Goal: Communication & Community: Share content

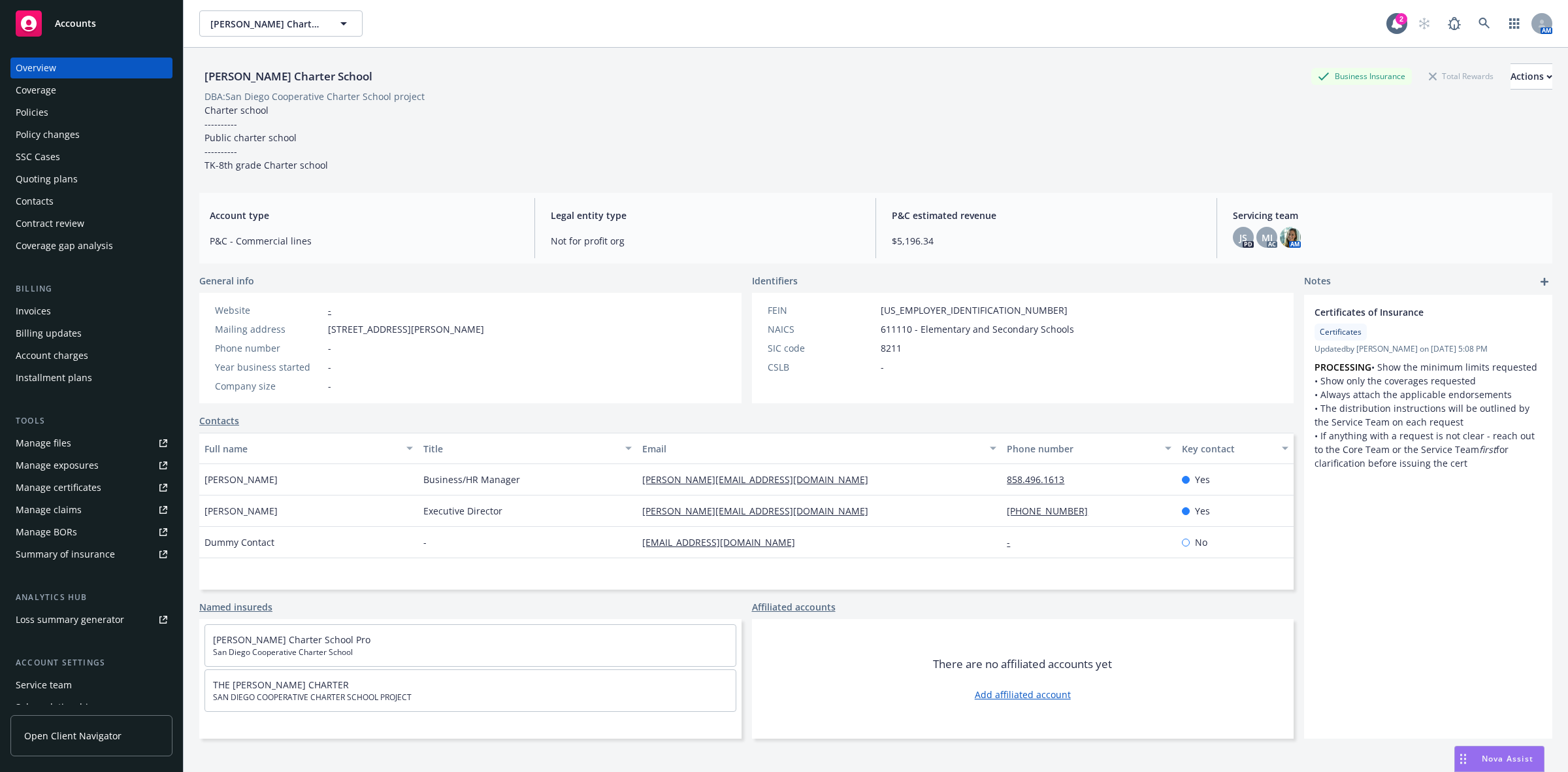
drag, startPoint x: 1399, startPoint y: 154, endPoint x: 1415, endPoint y: 144, distance: 18.9
click at [1399, 152] on div "[PERSON_NAME] Charter School Business Insurance Total Rewards Actions DBA: San …" at bounding box center [875, 118] width 1353 height 109
click at [1511, 83] on div "Actions" at bounding box center [1531, 77] width 41 height 25
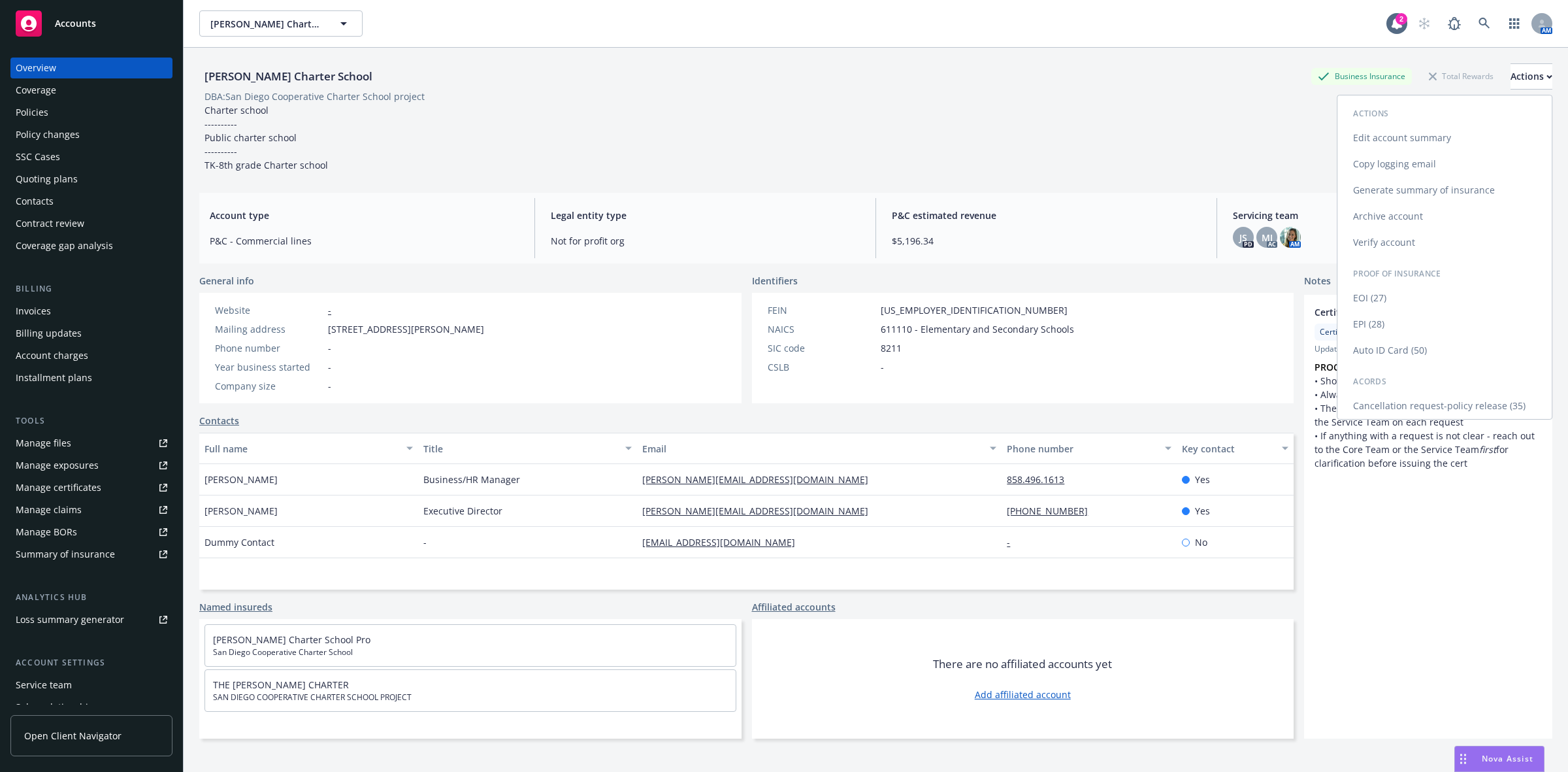
click at [1383, 162] on link "Copy logging email" at bounding box center [1444, 164] width 214 height 26
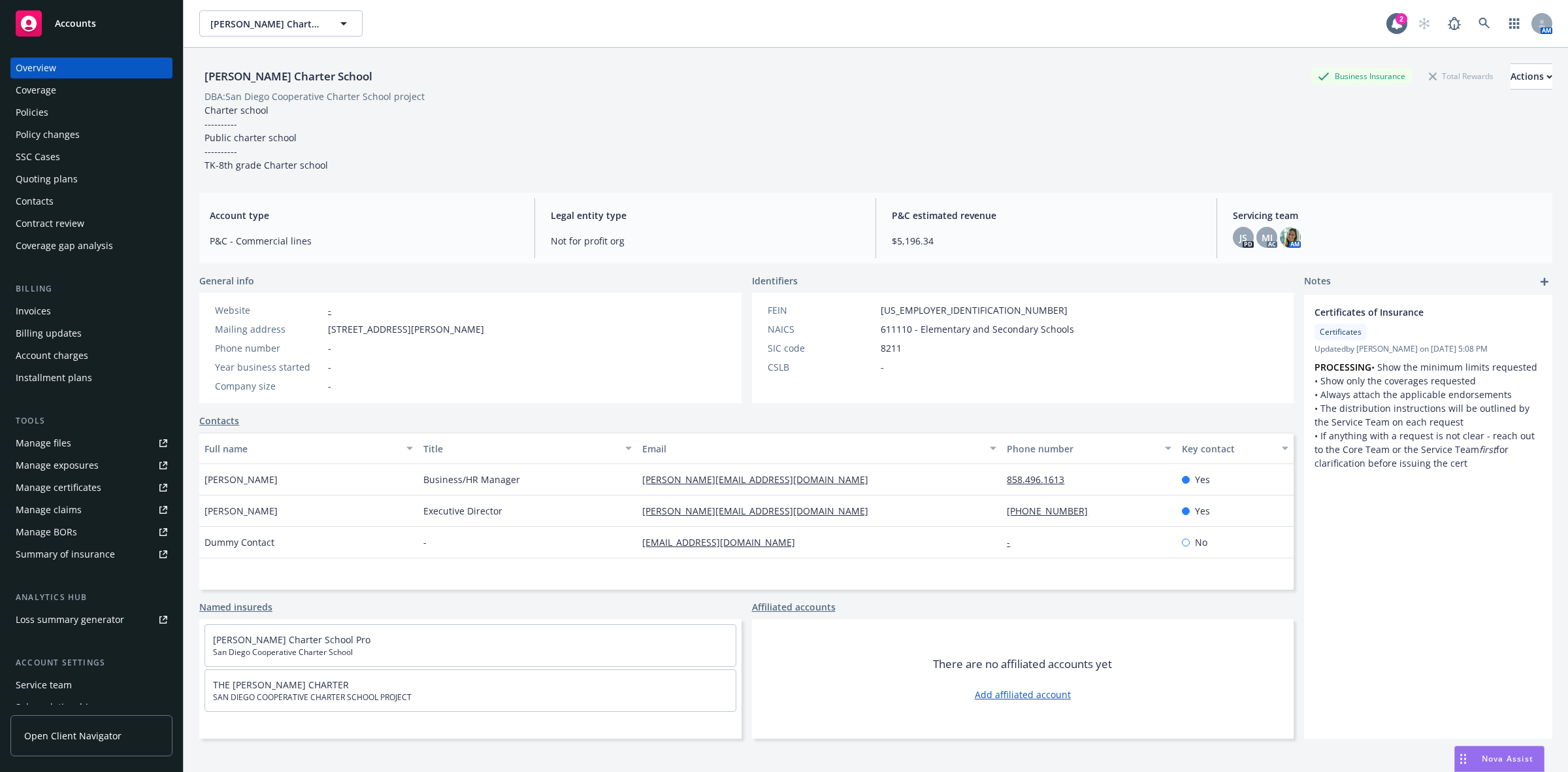
drag, startPoint x: 389, startPoint y: 74, endPoint x: 199, endPoint y: 89, distance: 190.6
click at [199, 87] on div "[PERSON_NAME] Charter School Business Insurance Total Rewards Actions" at bounding box center [875, 77] width 1353 height 26
copy div "[PERSON_NAME] Charter School"
click at [1511, 77] on div "Actions" at bounding box center [1531, 77] width 41 height 25
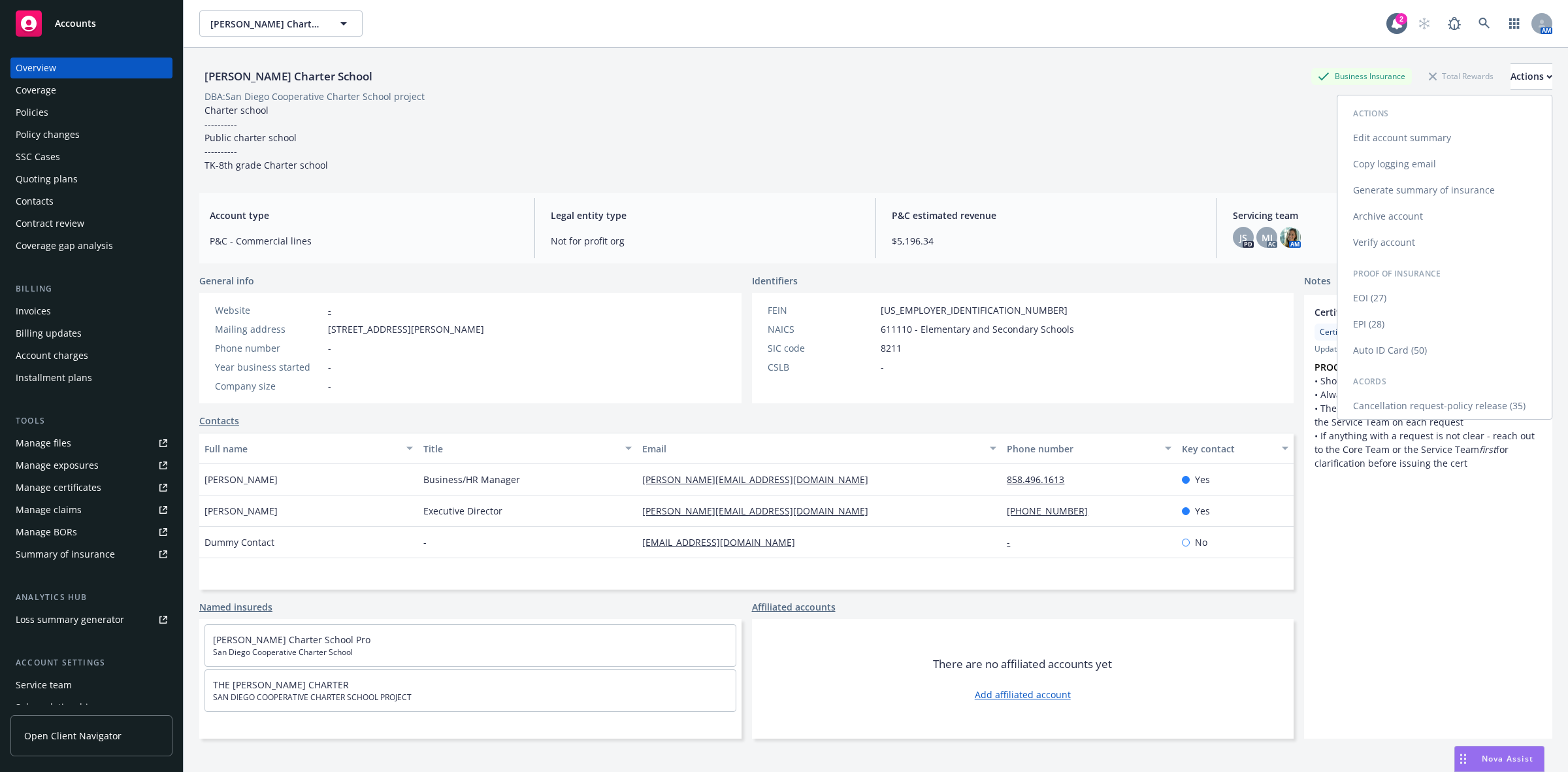
click at [1379, 167] on link "Copy logging email" at bounding box center [1444, 164] width 214 height 26
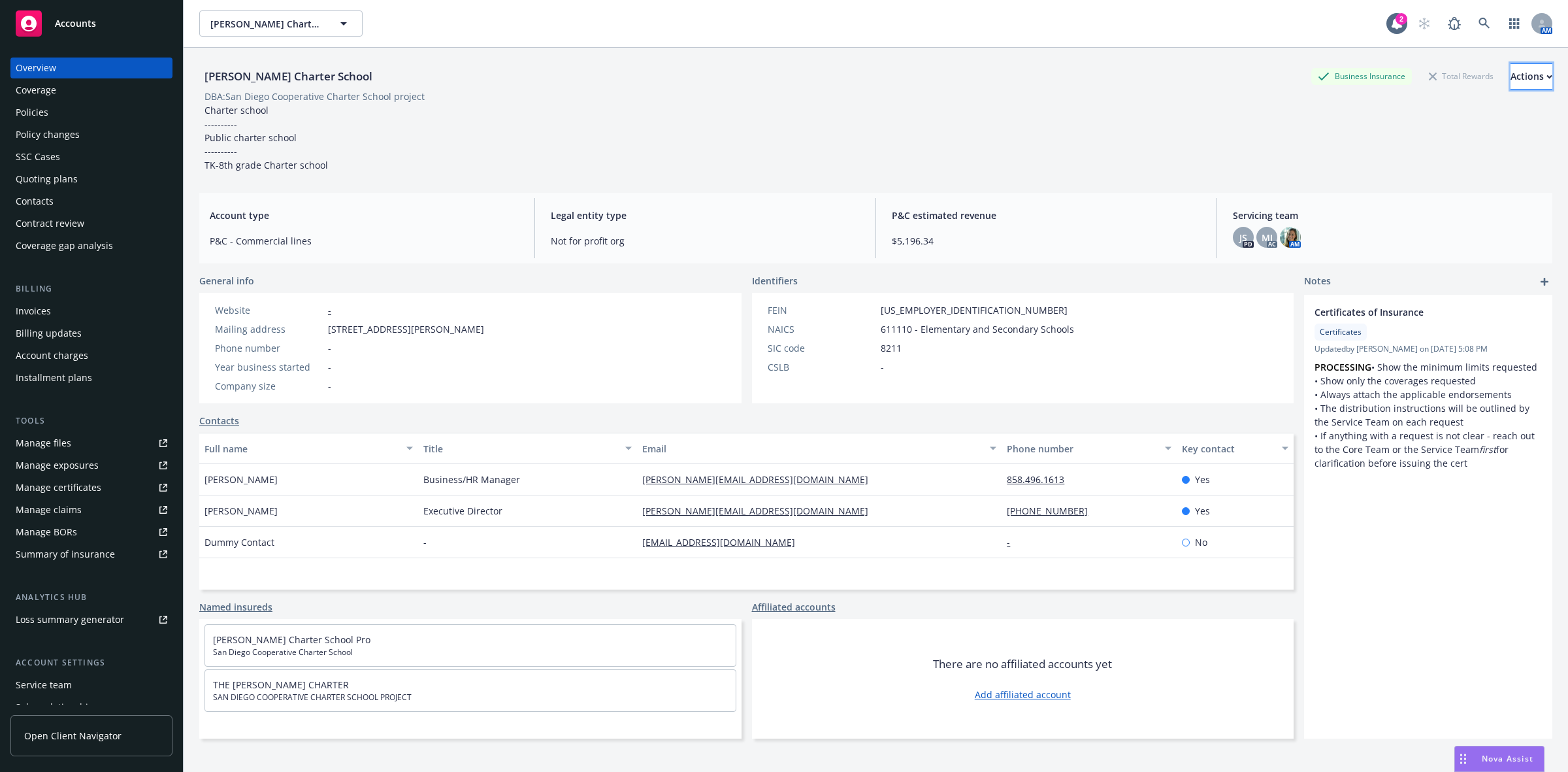
click at [1514, 68] on button "Actions" at bounding box center [1531, 77] width 41 height 26
click at [1379, 160] on link "Copy logging email" at bounding box center [1444, 164] width 214 height 26
click at [371, 77] on div "[PERSON_NAME] Charter School" at bounding box center [288, 76] width 178 height 17
drag, startPoint x: 373, startPoint y: 74, endPoint x: 200, endPoint y: 82, distance: 173.2
click at [200, 82] on div "[PERSON_NAME] Charter School" at bounding box center [288, 76] width 178 height 17
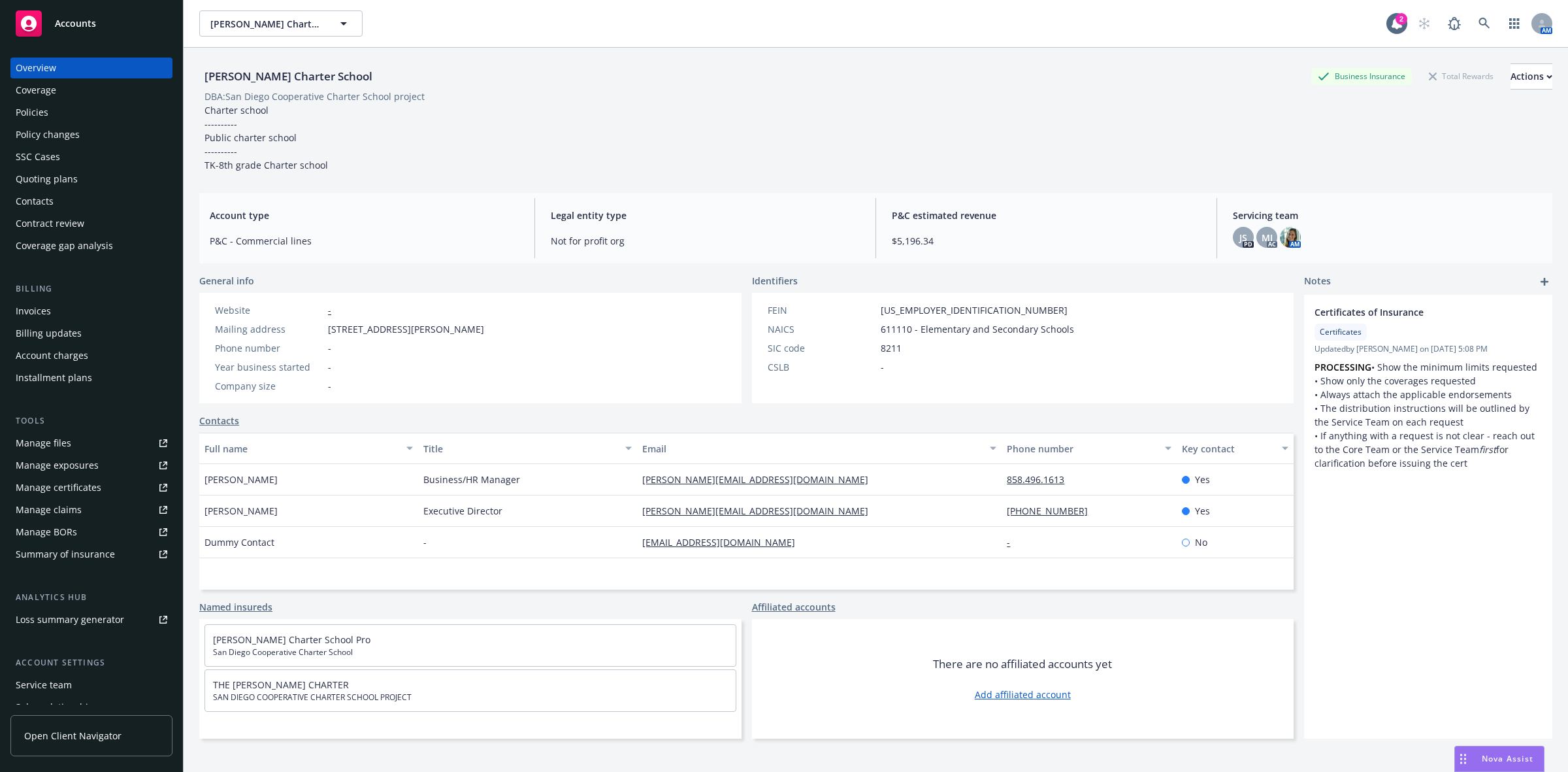
copy div "[PERSON_NAME] Charter School"
click at [1511, 79] on div "Actions" at bounding box center [1531, 77] width 41 height 25
drag, startPoint x: 1422, startPoint y: 154, endPoint x: 1400, endPoint y: 155, distance: 22.0
click at [1422, 154] on link "Copy logging email" at bounding box center [1444, 164] width 214 height 26
copy div "[PERSON_NAME] Charter School"
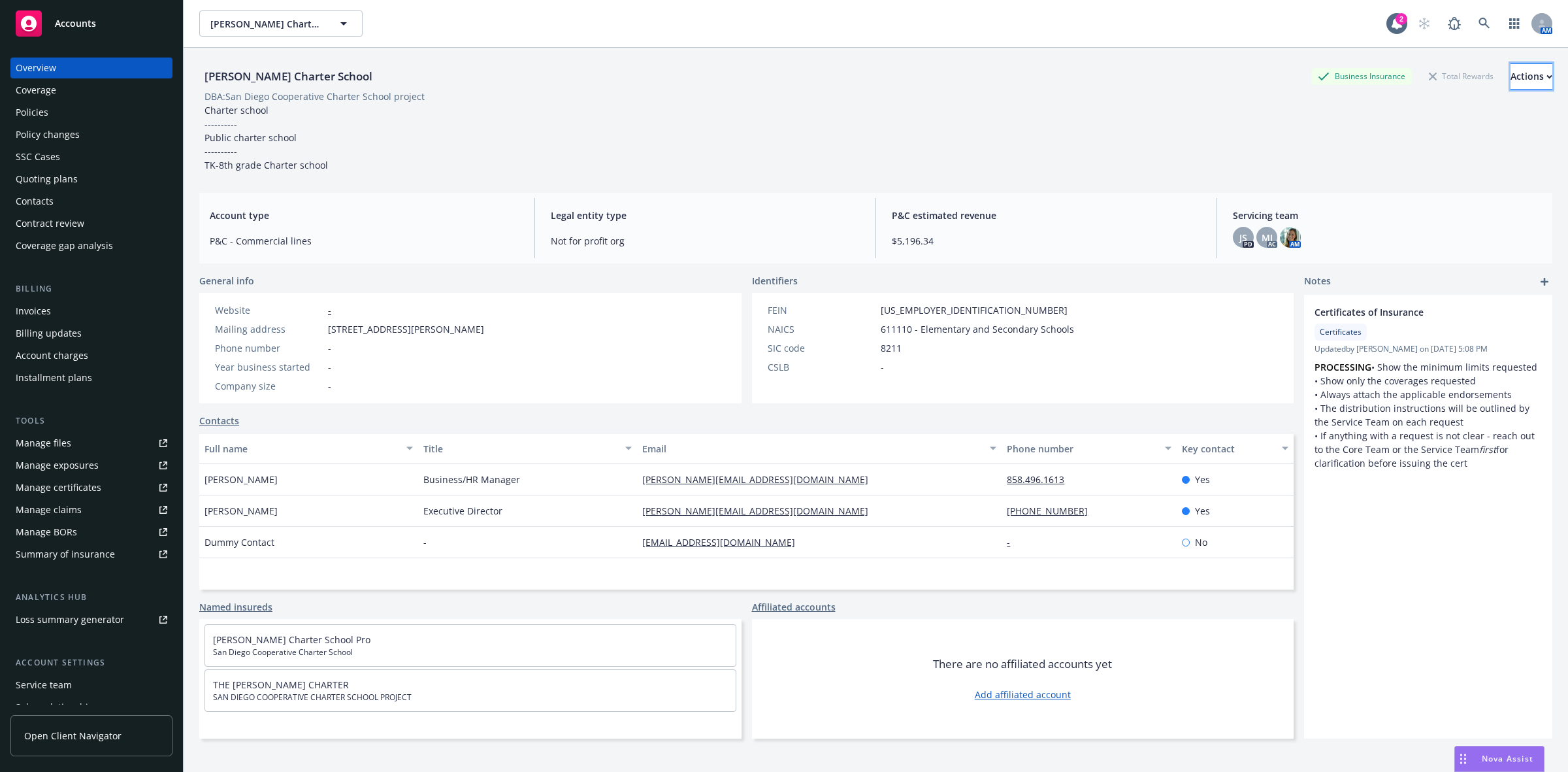
click at [1511, 86] on div "Actions" at bounding box center [1531, 77] width 41 height 25
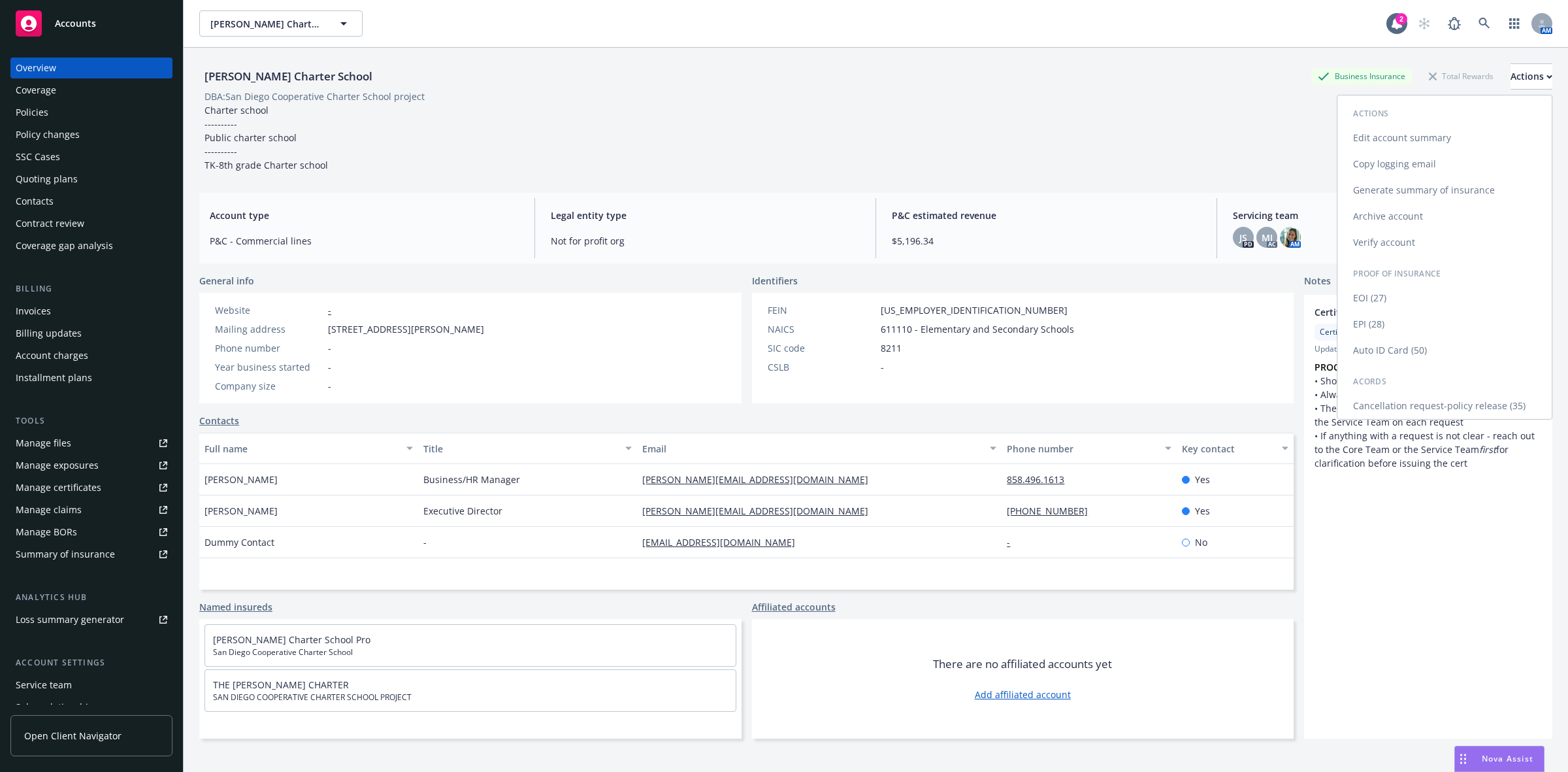
click at [1415, 157] on link "Copy logging email" at bounding box center [1444, 164] width 214 height 26
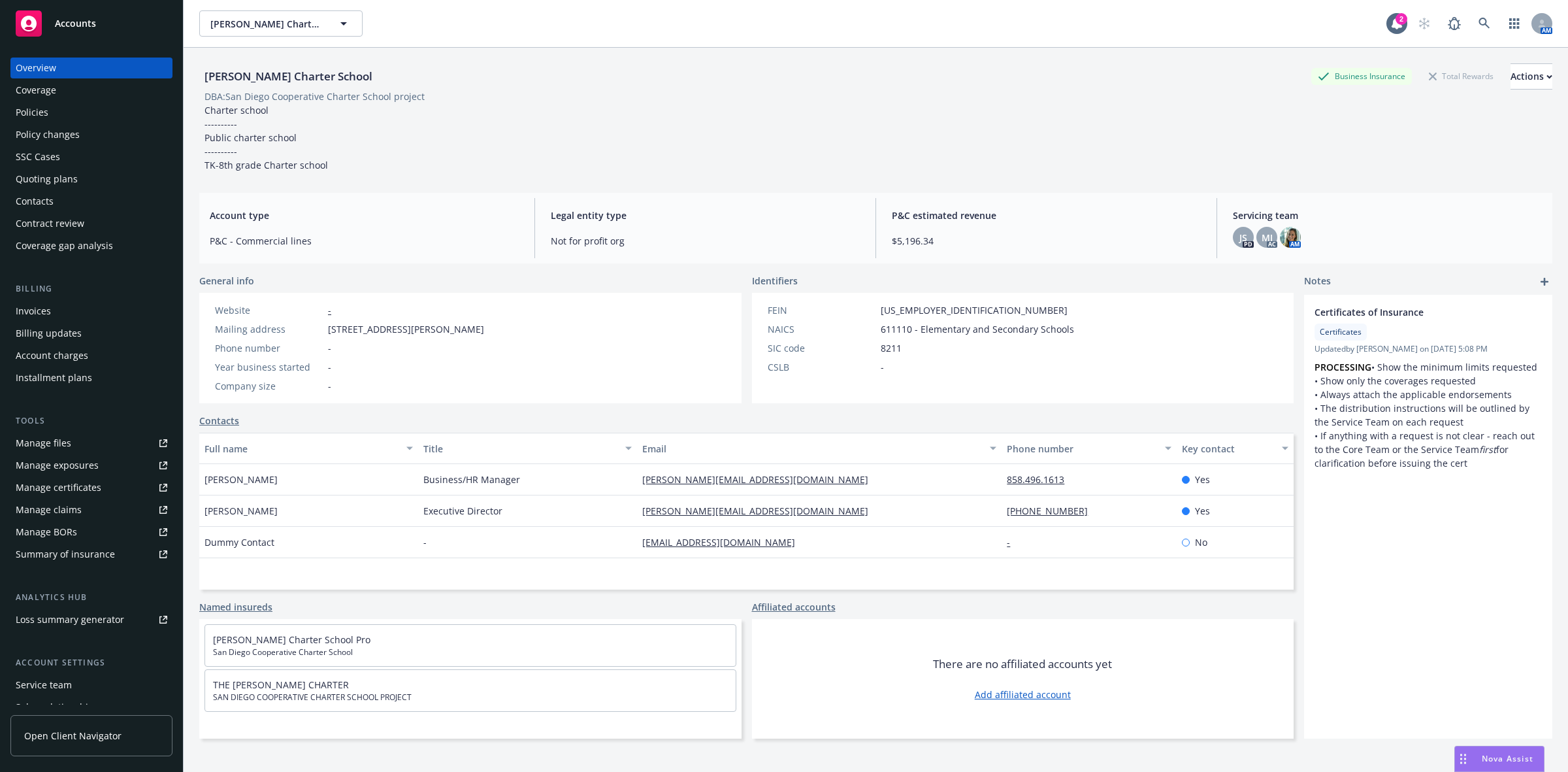
click at [342, 125] on div "[PERSON_NAME] Charter School Business Insurance Total Rewards Actions DBA: San …" at bounding box center [875, 118] width 1353 height 109
